Goal: Transaction & Acquisition: Purchase product/service

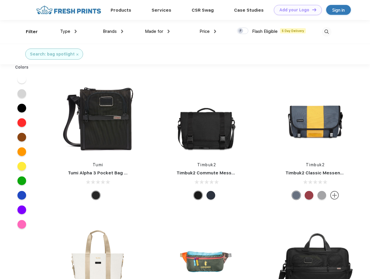
click at [295, 10] on link "Add your Logo Design Tool" at bounding box center [298, 10] width 48 height 10
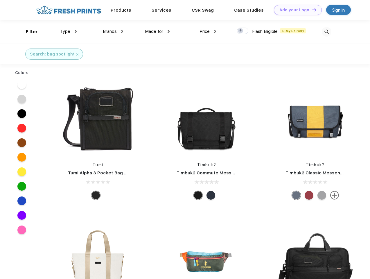
click at [0, 0] on div "Design Tool" at bounding box center [0, 0] width 0 height 0
click at [311, 10] on link "Add your Logo Design Tool" at bounding box center [298, 10] width 48 height 10
click at [28, 32] on div "Filter" at bounding box center [32, 31] width 12 height 7
click at [68, 31] on span "Type" at bounding box center [65, 31] width 10 height 5
click at [113, 31] on span "Brands" at bounding box center [110, 31] width 14 height 5
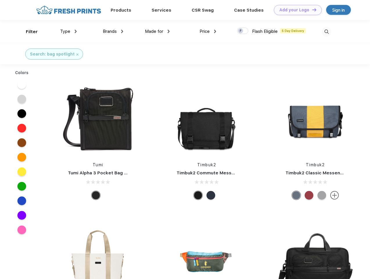
click at [157, 31] on span "Made for" at bounding box center [154, 31] width 18 height 5
click at [208, 31] on span "Price" at bounding box center [204, 31] width 10 height 5
click at [243, 31] on div at bounding box center [242, 31] width 11 height 6
click at [241, 31] on input "checkbox" at bounding box center [239, 29] width 4 height 4
click at [326, 32] on img at bounding box center [327, 32] width 10 height 10
